Goal: Find specific page/section: Find specific page/section

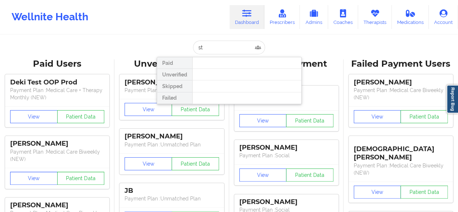
type input "s"
type input "[PERSON_NAME]"
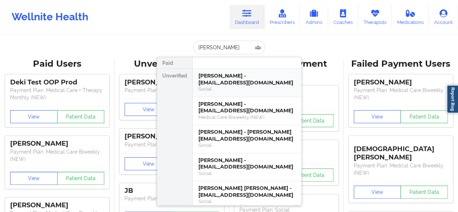
click at [229, 88] on div "Social" at bounding box center [246, 89] width 97 height 6
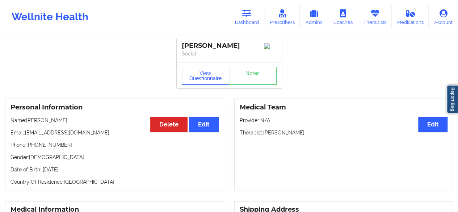
click at [209, 85] on button "View Questionnaire" at bounding box center [206, 76] width 48 height 18
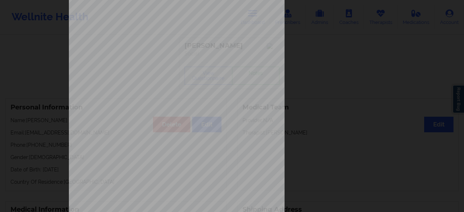
scroll to position [133, 0]
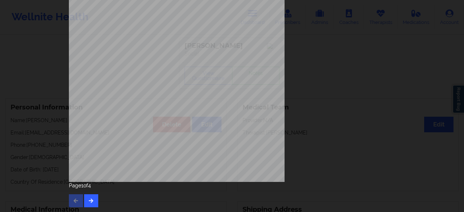
click at [91, 193] on div "Page 1 of 4" at bounding box center [232, 194] width 326 height 25
click at [88, 198] on icon "button" at bounding box center [91, 200] width 6 height 4
click at [89, 202] on icon "button" at bounding box center [91, 200] width 6 height 4
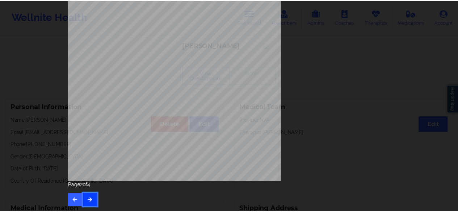
scroll to position [0, 0]
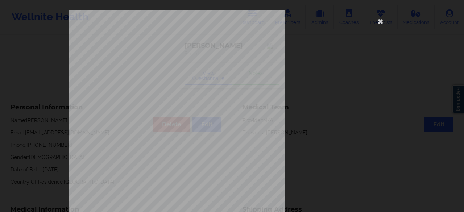
click at [317, 158] on div "commercial Insurance Member ID for patient XJBH32944268 Insurance company name …" at bounding box center [232, 162] width 326 height 305
click at [377, 24] on icon at bounding box center [381, 21] width 12 height 12
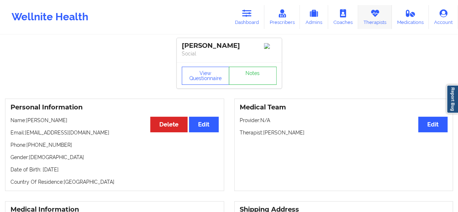
click at [362, 13] on link "Therapists" at bounding box center [375, 17] width 34 height 24
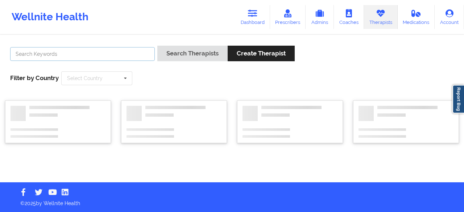
click at [96, 50] on input "text" at bounding box center [82, 54] width 145 height 14
paste input "[PERSON_NAME]"
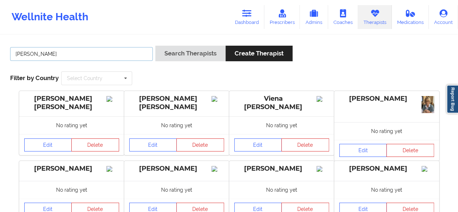
type input "[PERSON_NAME]"
click at [155, 46] on button "Search Therapists" at bounding box center [190, 54] width 70 height 16
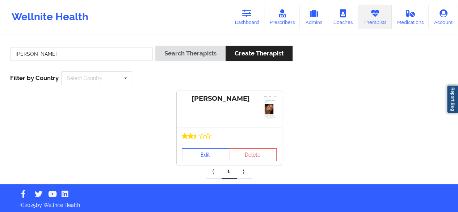
click at [211, 150] on link "Edit" at bounding box center [206, 154] width 48 height 13
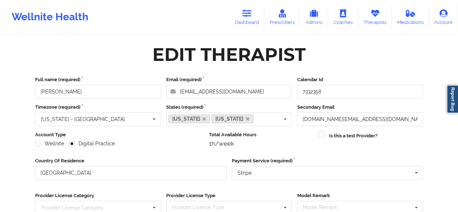
scroll to position [112, 0]
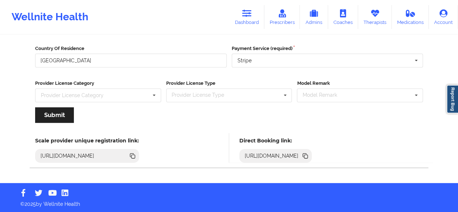
click at [308, 156] on icon at bounding box center [306, 157] width 4 height 4
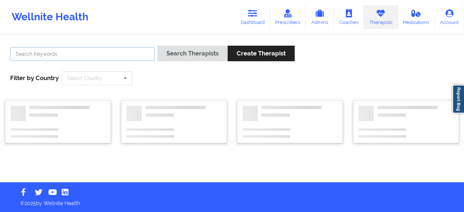
click at [71, 49] on input "text" at bounding box center [82, 54] width 145 height 14
paste input "[PERSON_NAME]"
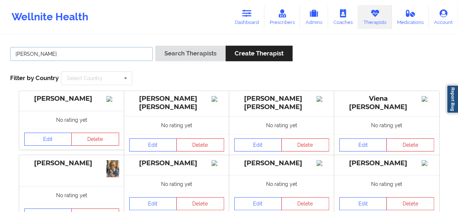
type input "[PERSON_NAME]"
click at [155, 46] on button "Search Therapists" at bounding box center [190, 54] width 70 height 16
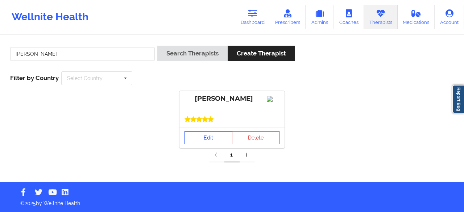
click at [191, 140] on link "Edit" at bounding box center [208, 137] width 48 height 13
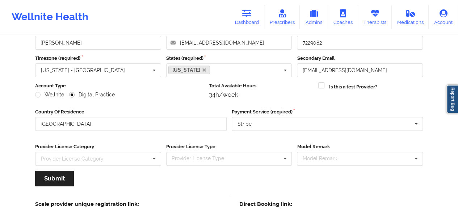
scroll to position [112, 0]
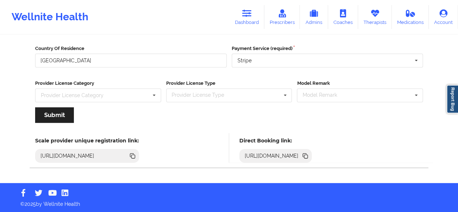
click at [308, 155] on icon at bounding box center [306, 157] width 4 height 4
click at [381, 18] on link "Therapists" at bounding box center [375, 17] width 34 height 24
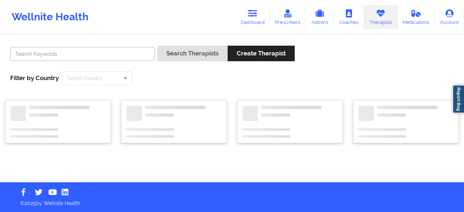
click at [106, 50] on input "text" at bounding box center [82, 54] width 145 height 14
paste input "[PERSON_NAME] -"
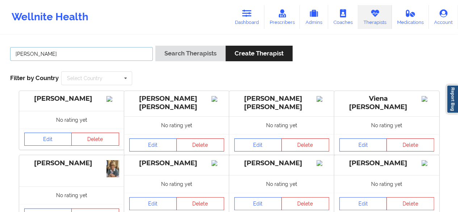
type input "[PERSON_NAME]"
click at [155, 46] on button "Search Therapists" at bounding box center [190, 54] width 70 height 16
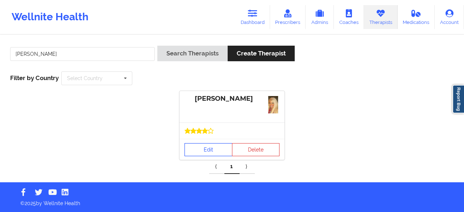
click at [213, 146] on link "Edit" at bounding box center [208, 149] width 48 height 13
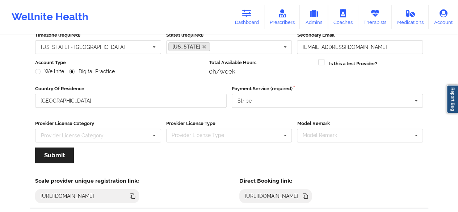
scroll to position [112, 0]
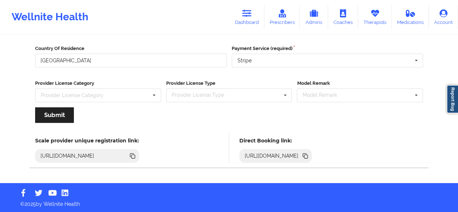
click at [308, 158] on icon at bounding box center [306, 157] width 4 height 4
click at [252, 13] on icon at bounding box center [246, 13] width 9 height 8
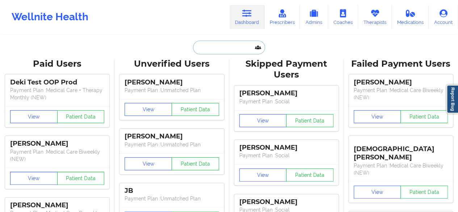
click at [244, 45] on input "text" at bounding box center [229, 48] width 72 height 14
paste input "[PERSON_NAME]-"
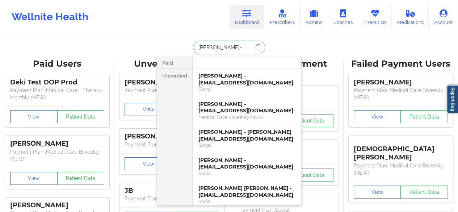
type input "[PERSON_NAME]"
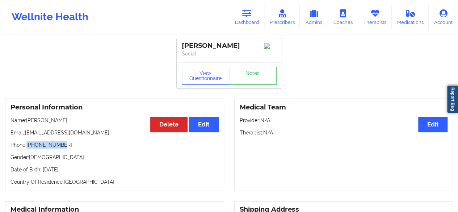
drag, startPoint x: 60, startPoint y: 146, endPoint x: 28, endPoint y: 149, distance: 32.7
click at [28, 149] on p "Phone: [PHONE_NUMBER]" at bounding box center [115, 144] width 208 height 7
copy p "[PHONE_NUMBER]"
click at [248, 23] on link "Dashboard" at bounding box center [247, 17] width 35 height 24
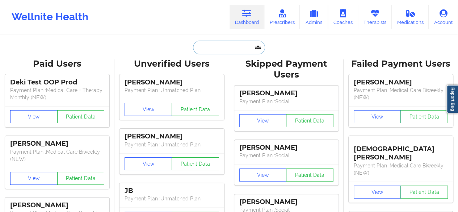
click at [230, 49] on input "text" at bounding box center [229, 48] width 72 height 14
paste input "[PERSON_NAME]"
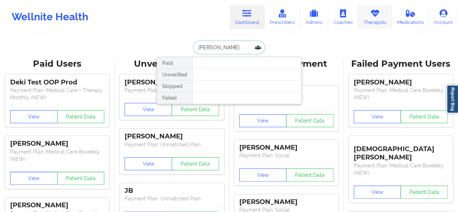
type input "[PERSON_NAME]"
click at [376, 13] on icon at bounding box center [374, 13] width 9 height 8
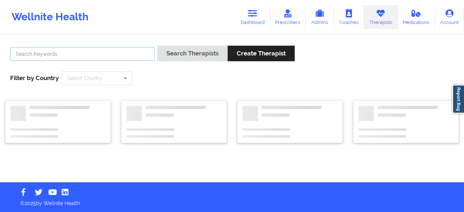
click at [124, 57] on input "text" at bounding box center [82, 54] width 145 height 14
paste input "[PERSON_NAME]"
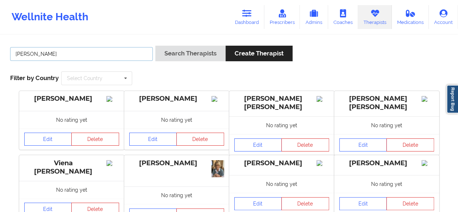
type input "[PERSON_NAME]"
click at [155, 46] on button "Search Therapists" at bounding box center [190, 54] width 70 height 16
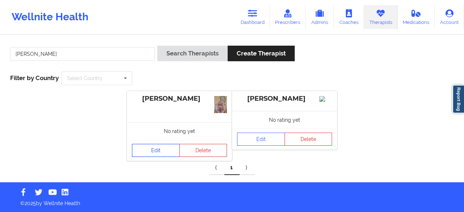
click at [159, 151] on link "Edit" at bounding box center [156, 150] width 48 height 13
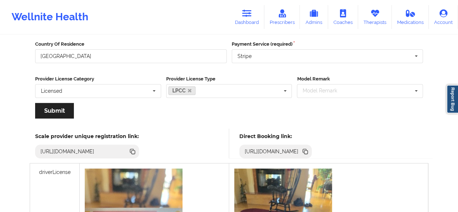
scroll to position [108, 0]
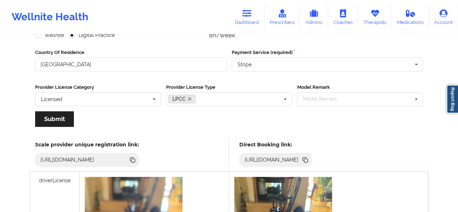
click at [308, 159] on icon at bounding box center [306, 161] width 4 height 4
